Goal: Task Accomplishment & Management: Use online tool/utility

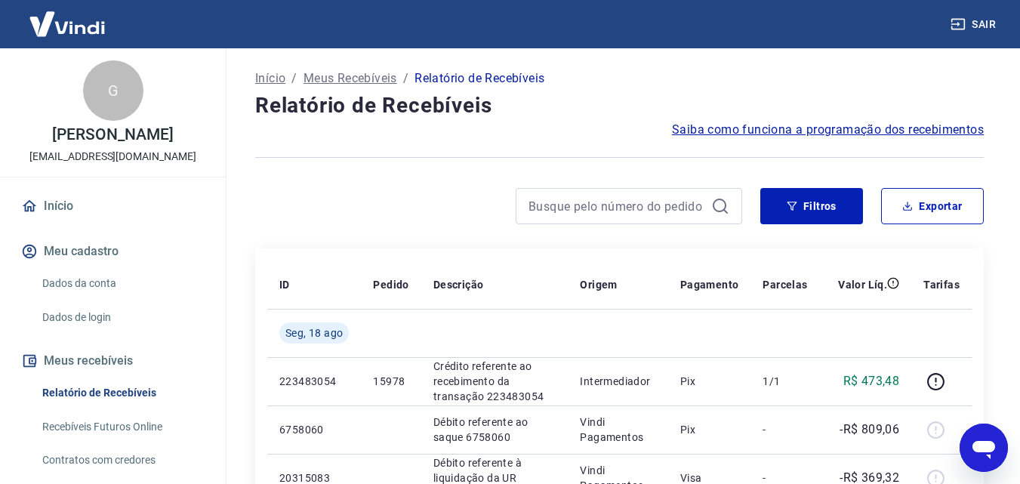
drag, startPoint x: 652, startPoint y: 350, endPoint x: 483, endPoint y: 227, distance: 209.8
click at [830, 210] on button "Filtros" at bounding box center [811, 206] width 103 height 36
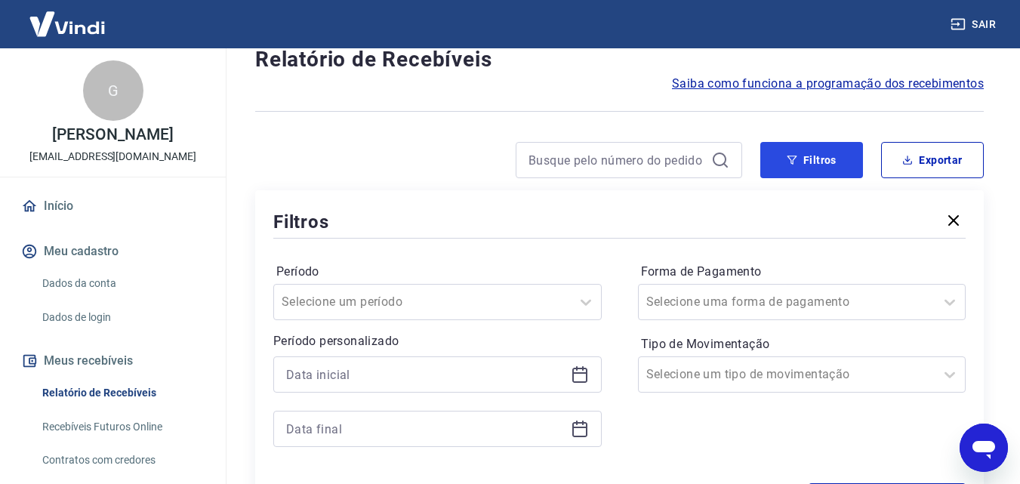
scroll to position [227, 0]
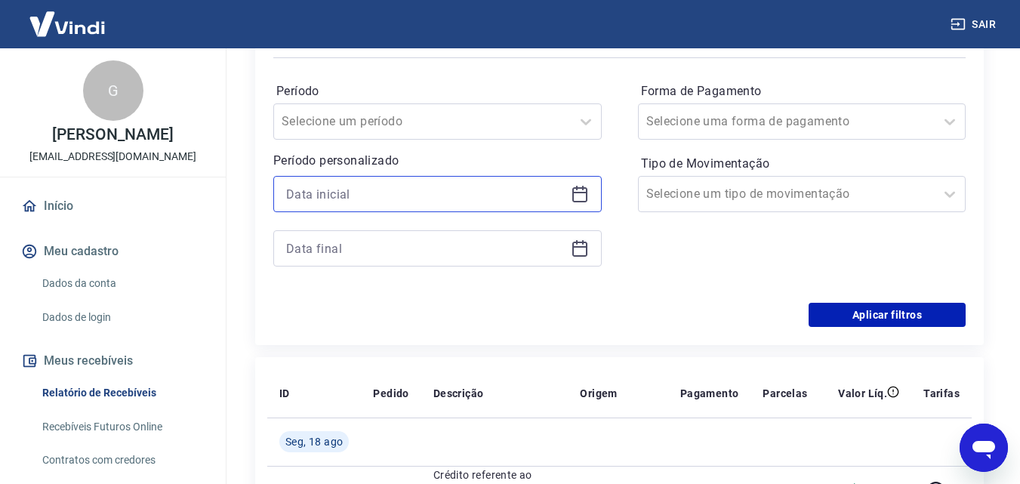
click at [420, 194] on input at bounding box center [425, 194] width 279 height 23
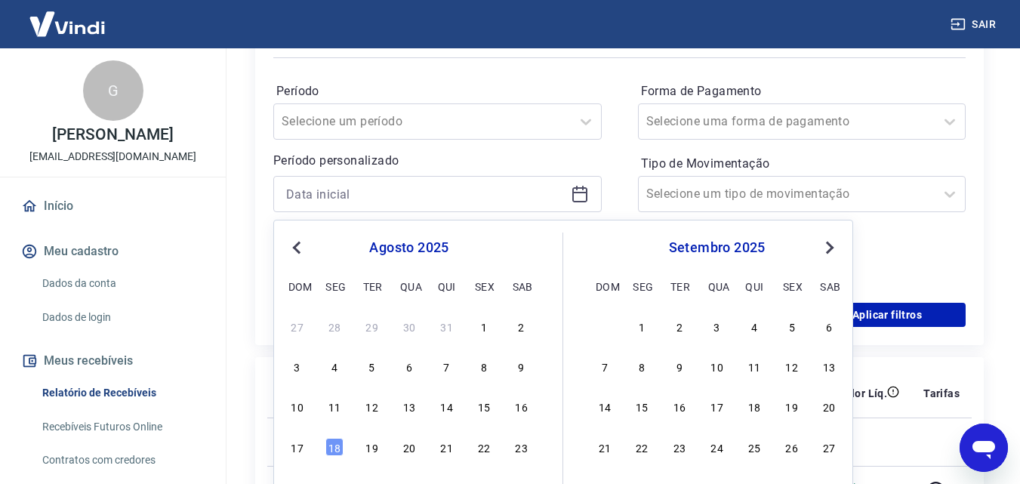
click at [298, 245] on span "Previous Month" at bounding box center [298, 247] width 0 height 17
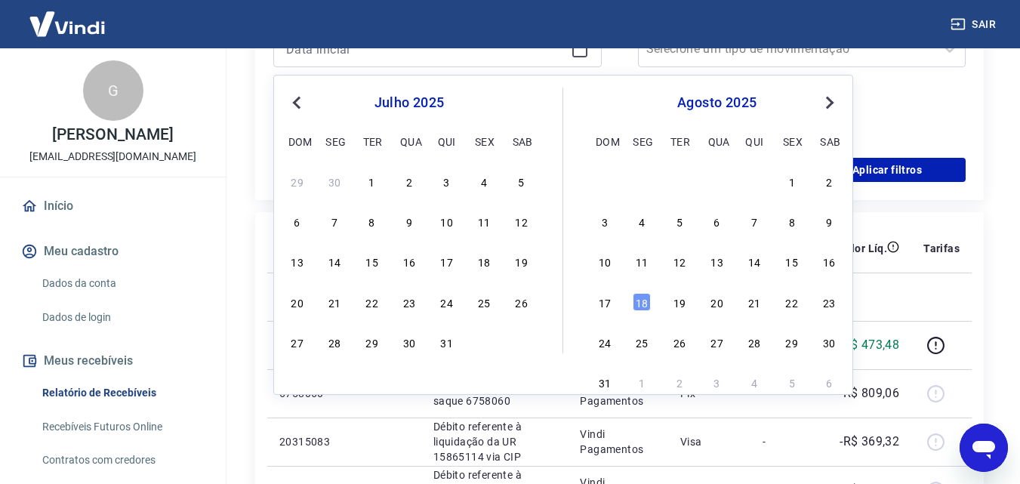
scroll to position [378, 0]
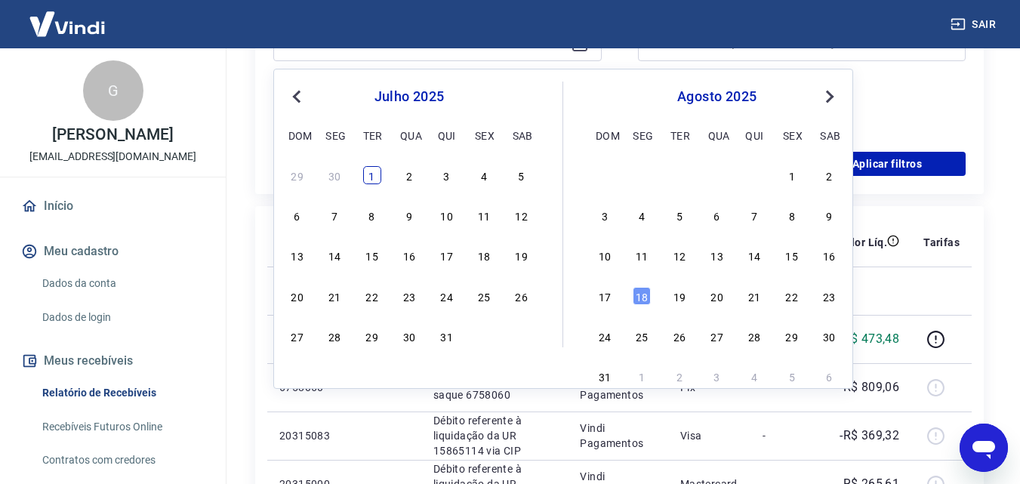
click at [366, 174] on div "1" at bounding box center [372, 175] width 18 height 18
type input "[DATE]"
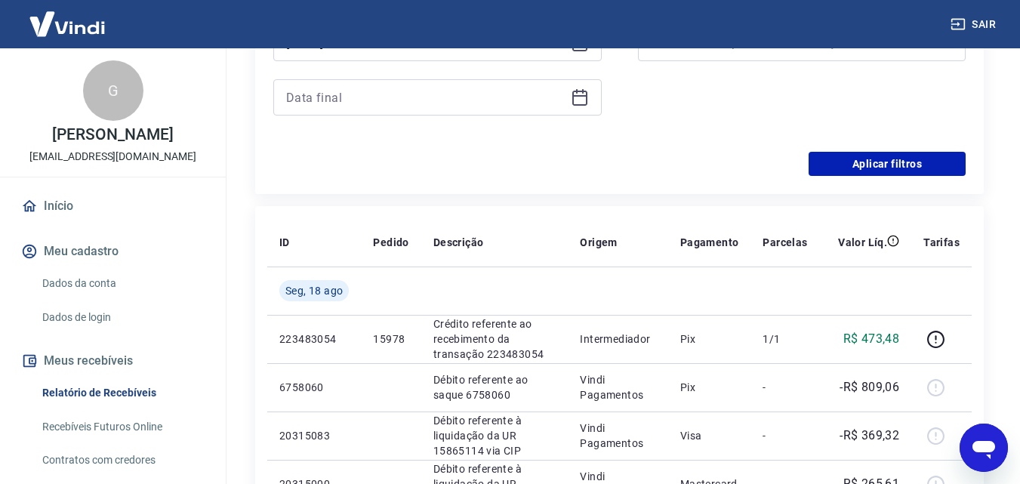
scroll to position [302, 0]
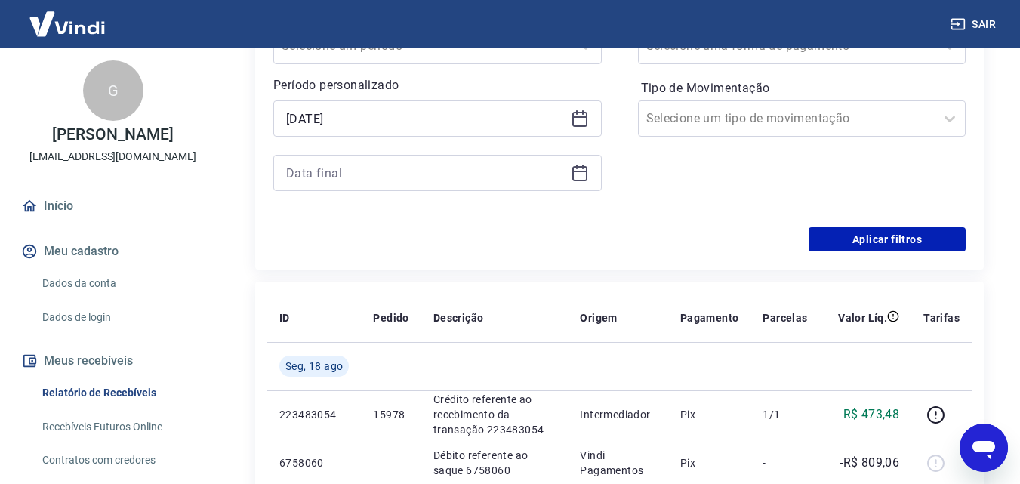
click at [369, 156] on div at bounding box center [437, 173] width 329 height 36
click at [377, 168] on input at bounding box center [425, 173] width 279 height 23
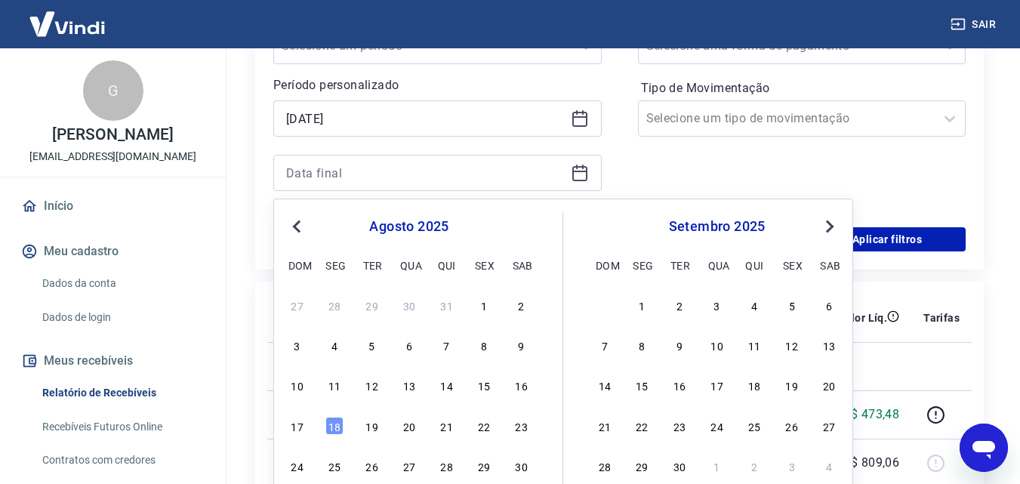
click at [298, 231] on span "Previous Month" at bounding box center [298, 225] width 0 height 17
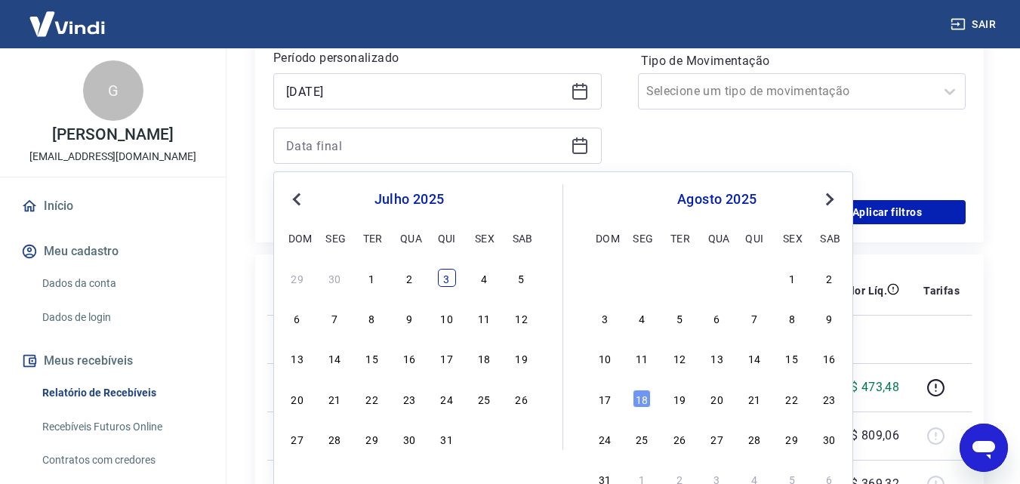
scroll to position [378, 0]
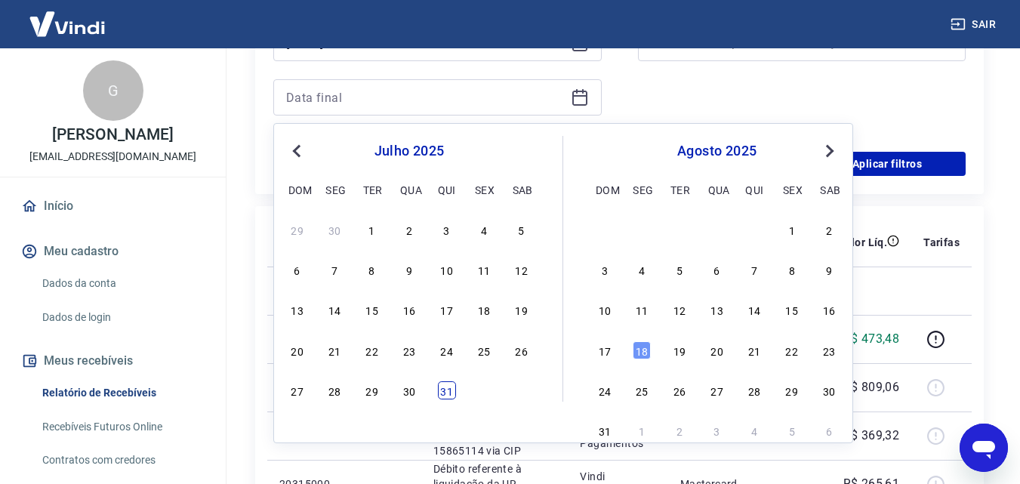
click at [442, 396] on div "31" at bounding box center [447, 390] width 18 height 18
type input "[DATE]"
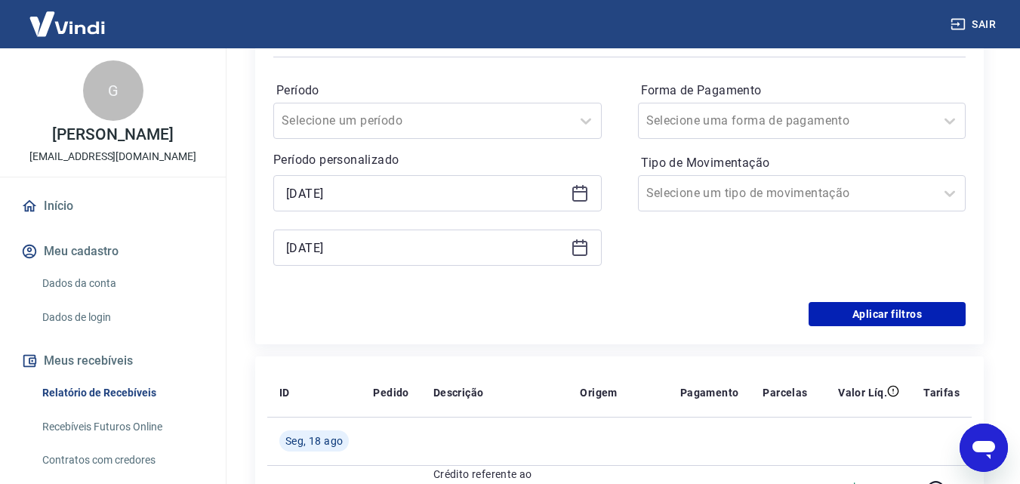
scroll to position [227, 0]
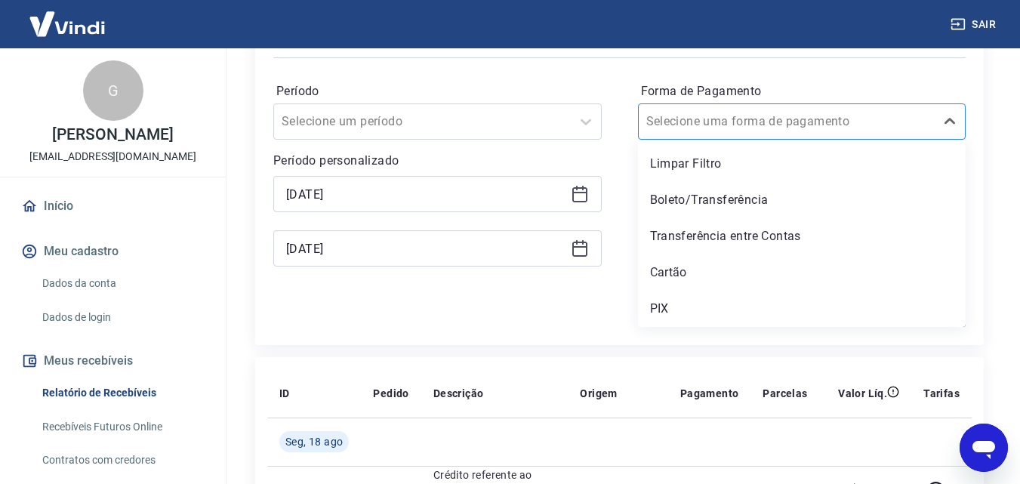
click at [733, 123] on input "Forma de Pagamento" at bounding box center [722, 122] width 153 height 18
click at [711, 277] on div "Cartão" at bounding box center [802, 273] width 329 height 30
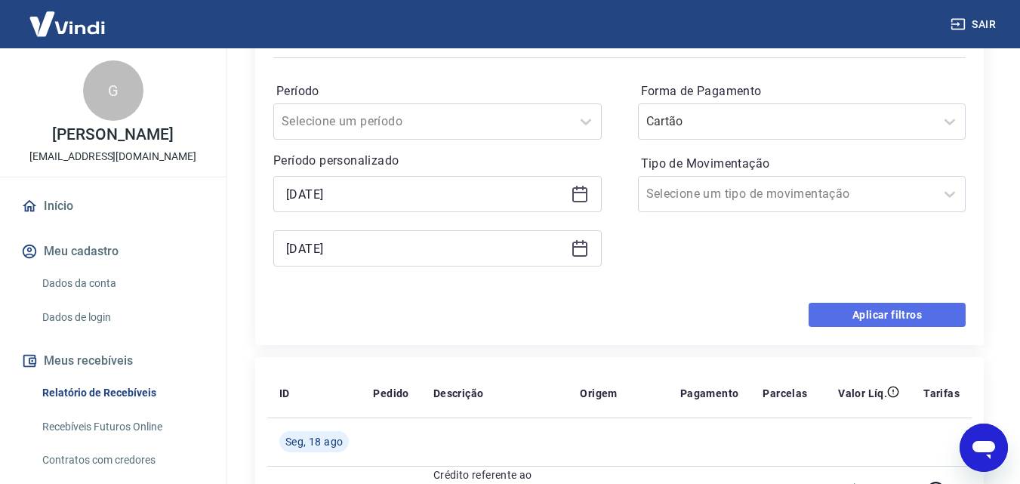
click at [853, 310] on button "Aplicar filtros" at bounding box center [887, 315] width 157 height 24
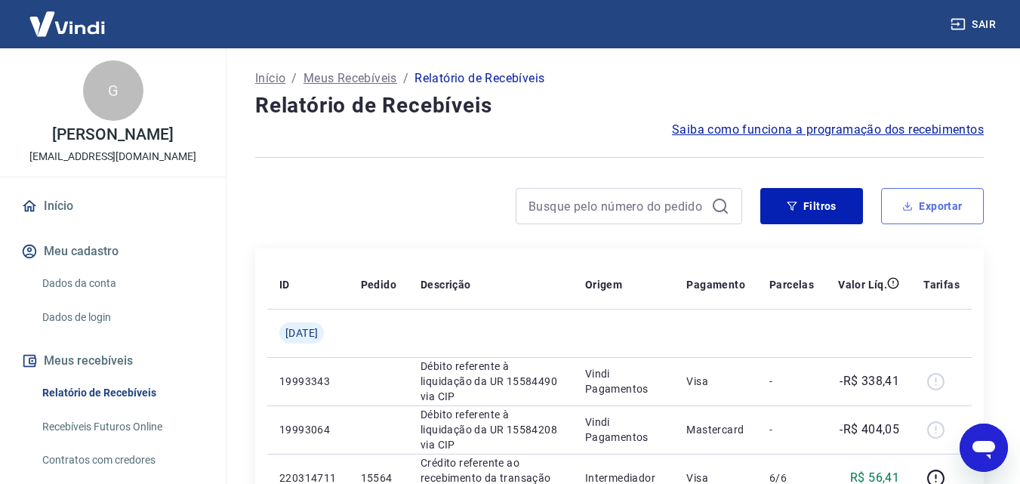
click at [949, 210] on button "Exportar" at bounding box center [932, 206] width 103 height 36
type input "[DATE]"
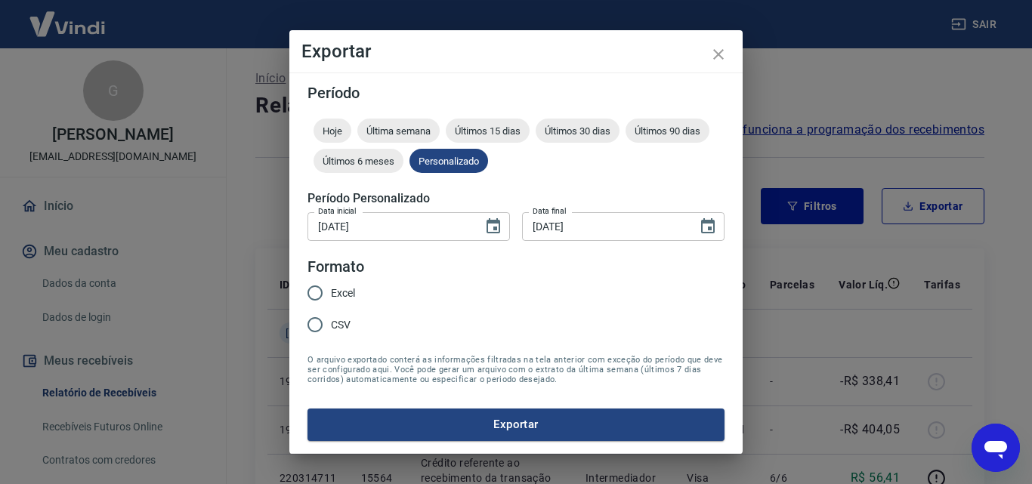
click at [337, 293] on span "Excel" at bounding box center [343, 293] width 24 height 16
click at [331, 293] on input "Excel" at bounding box center [315, 293] width 32 height 32
radio input "true"
click at [422, 425] on button "Exportar" at bounding box center [515, 425] width 417 height 32
